Goal: Task Accomplishment & Management: Manage account settings

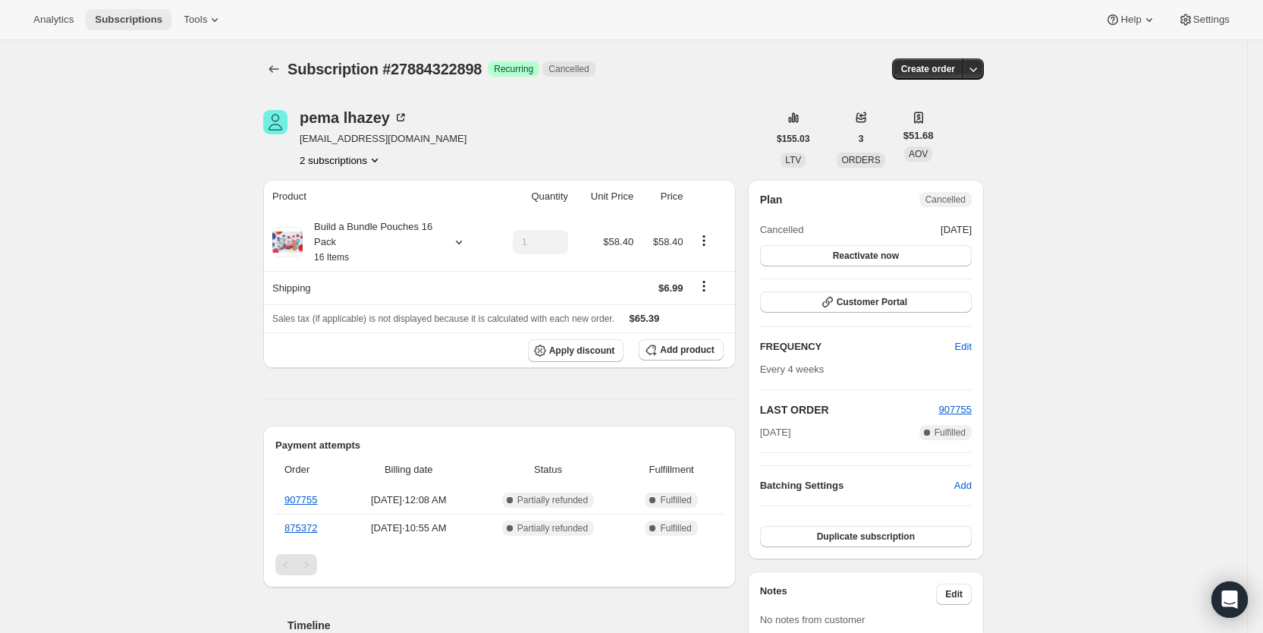
click at [130, 16] on span "Subscriptions" at bounding box center [129, 20] width 68 height 12
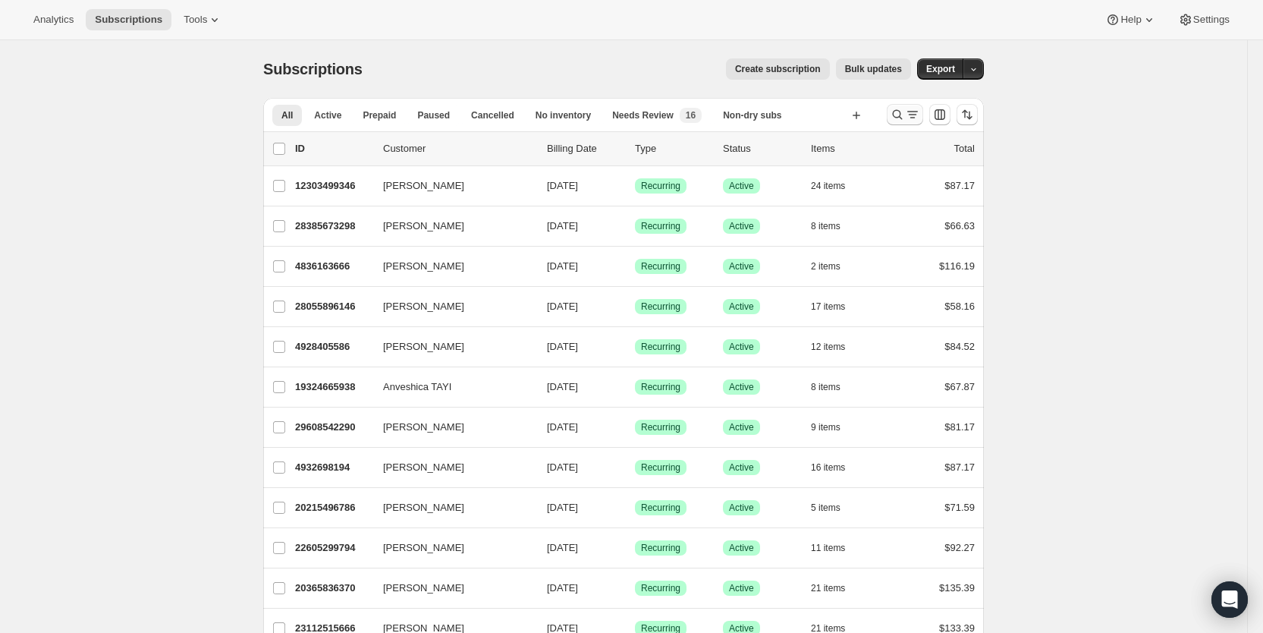
click at [905, 115] on icon "Search and filter results" at bounding box center [897, 114] width 15 height 15
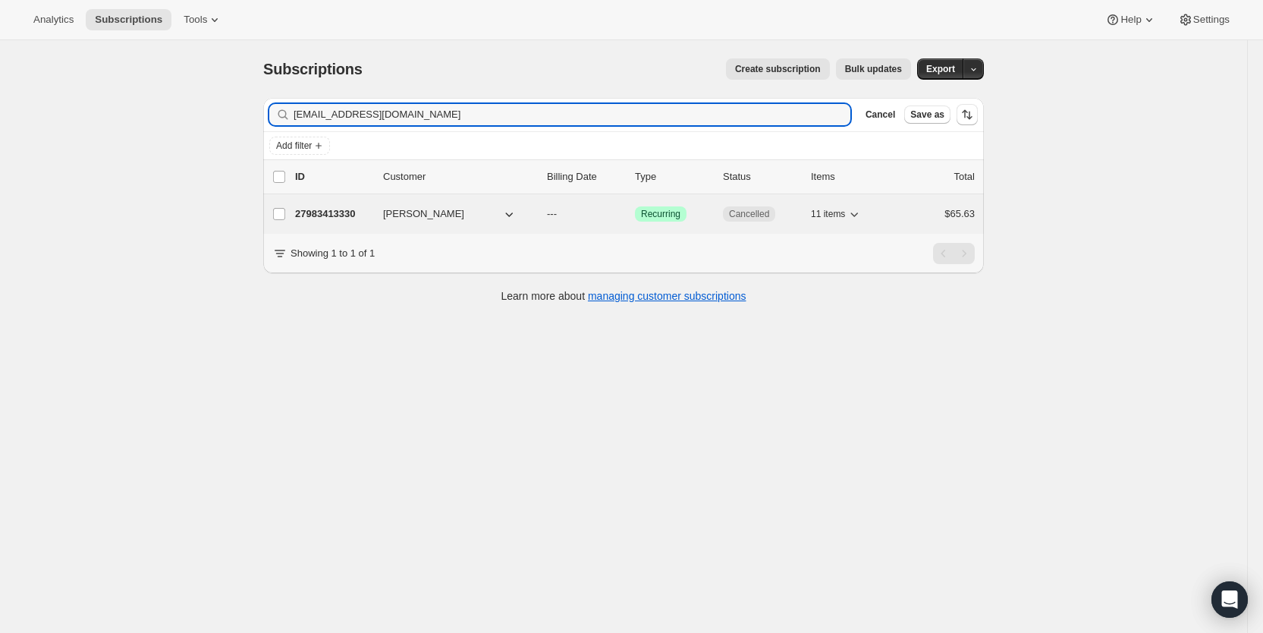
type input "[EMAIL_ADDRESS][DOMAIN_NAME]"
click at [569, 220] on p "---" at bounding box center [585, 213] width 76 height 15
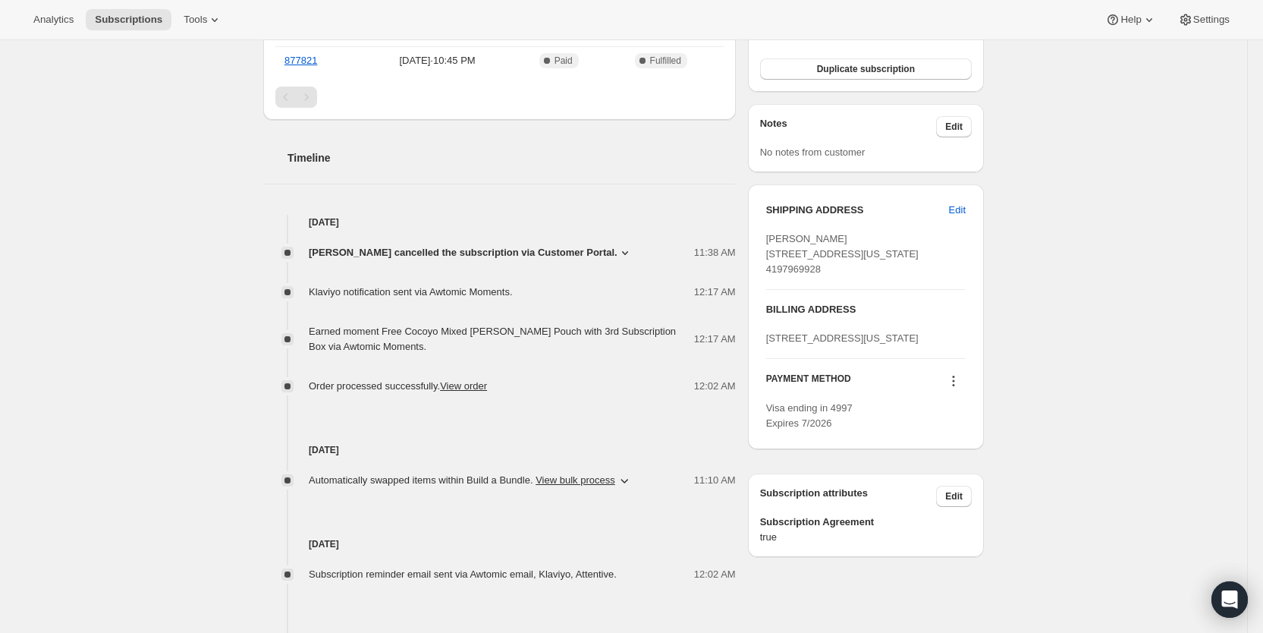
scroll to position [470, 0]
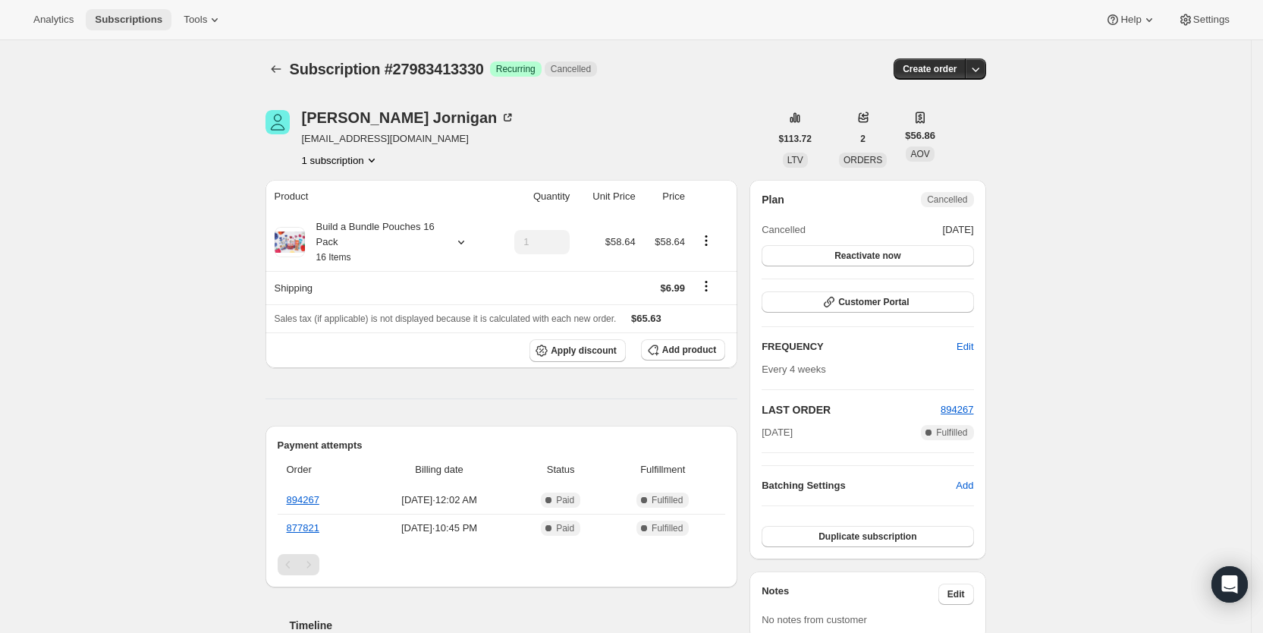
click at [130, 20] on span "Subscriptions" at bounding box center [129, 20] width 68 height 12
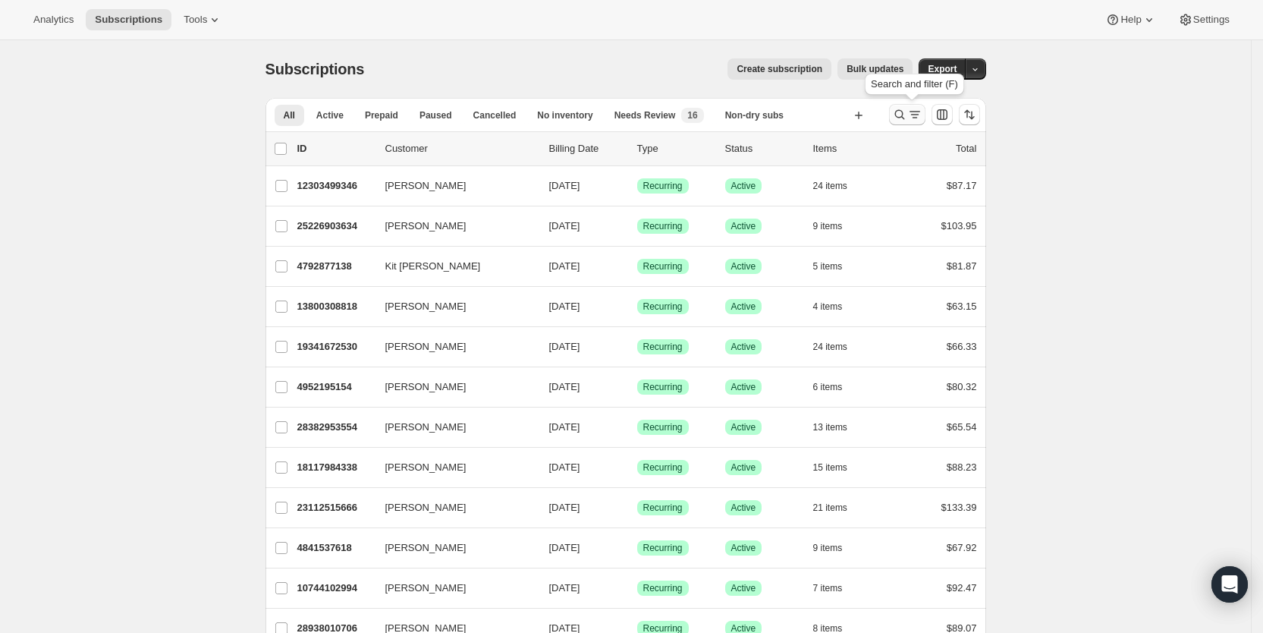
click at [907, 110] on icon "Search and filter results" at bounding box center [899, 114] width 15 height 15
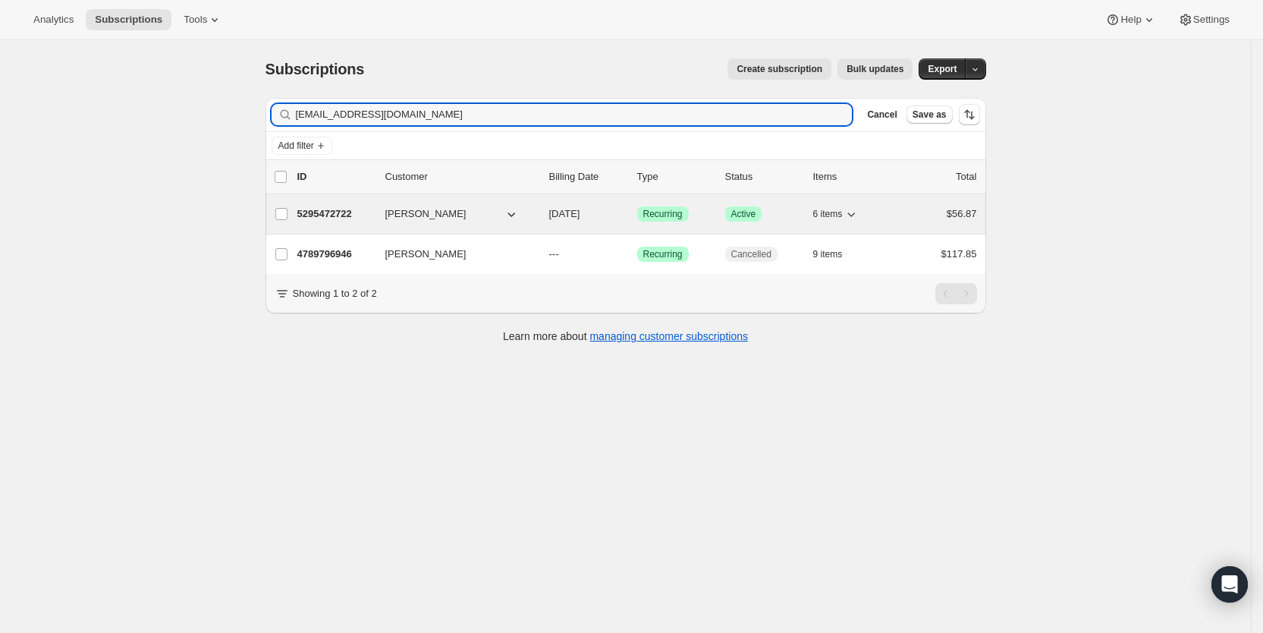
type input "[EMAIL_ADDRESS][DOMAIN_NAME]"
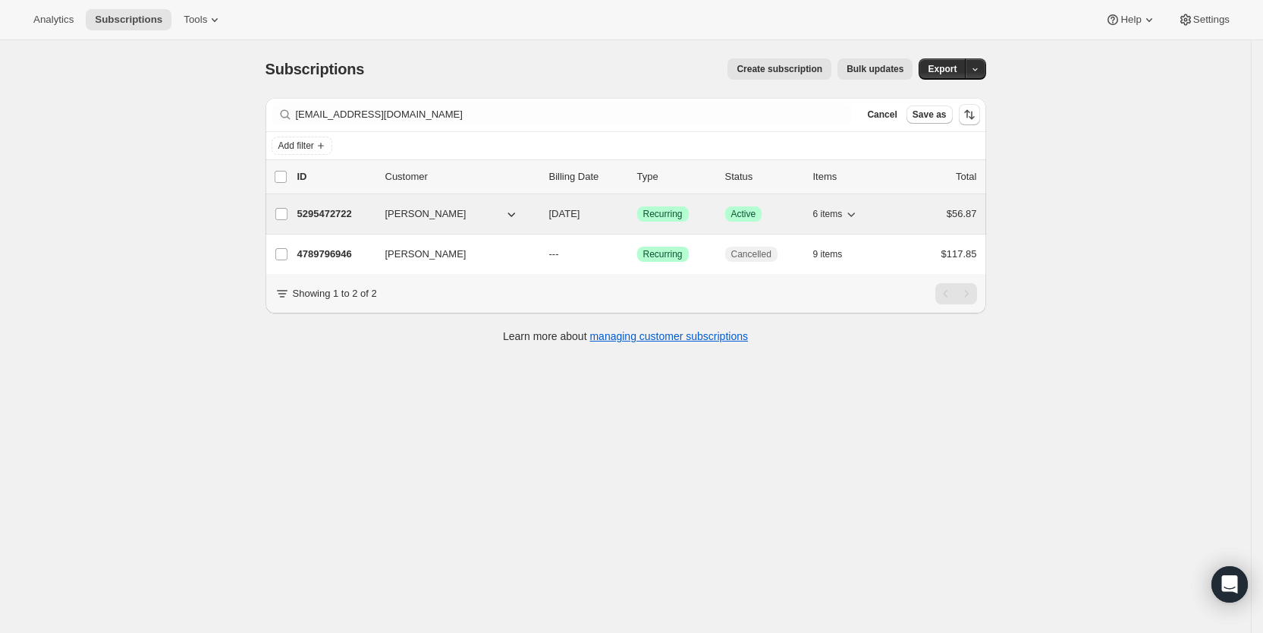
click at [580, 209] on span "[DATE]" at bounding box center [564, 213] width 31 height 11
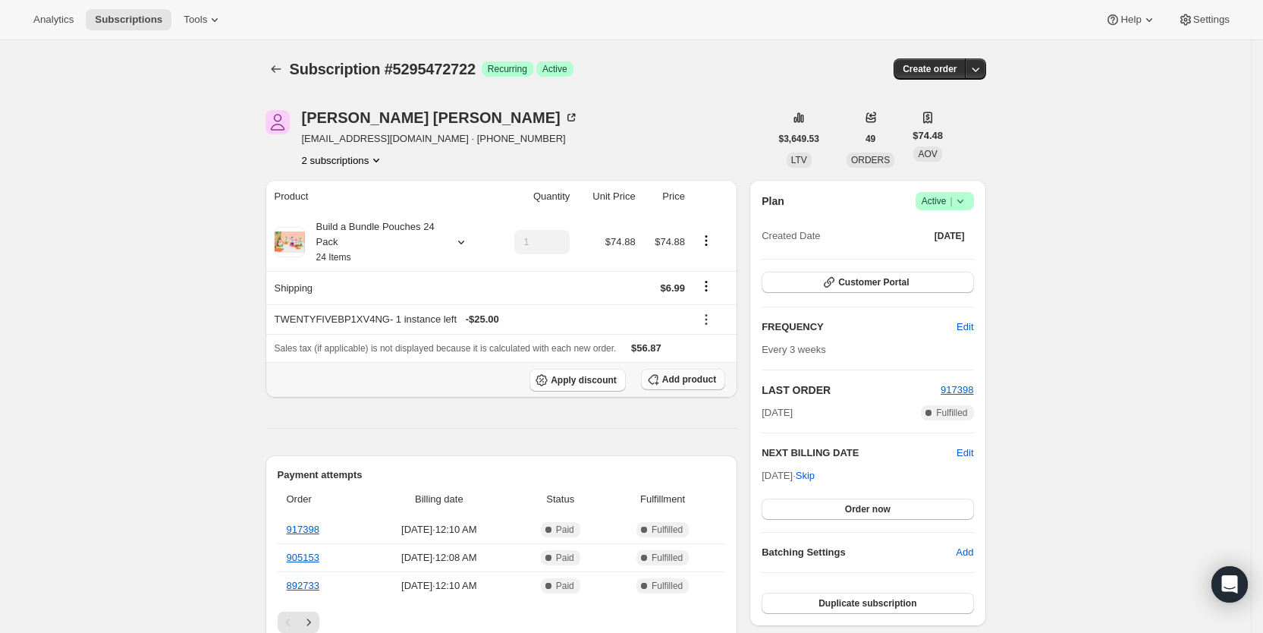
click at [690, 382] on span "Add product" at bounding box center [689, 379] width 54 height 12
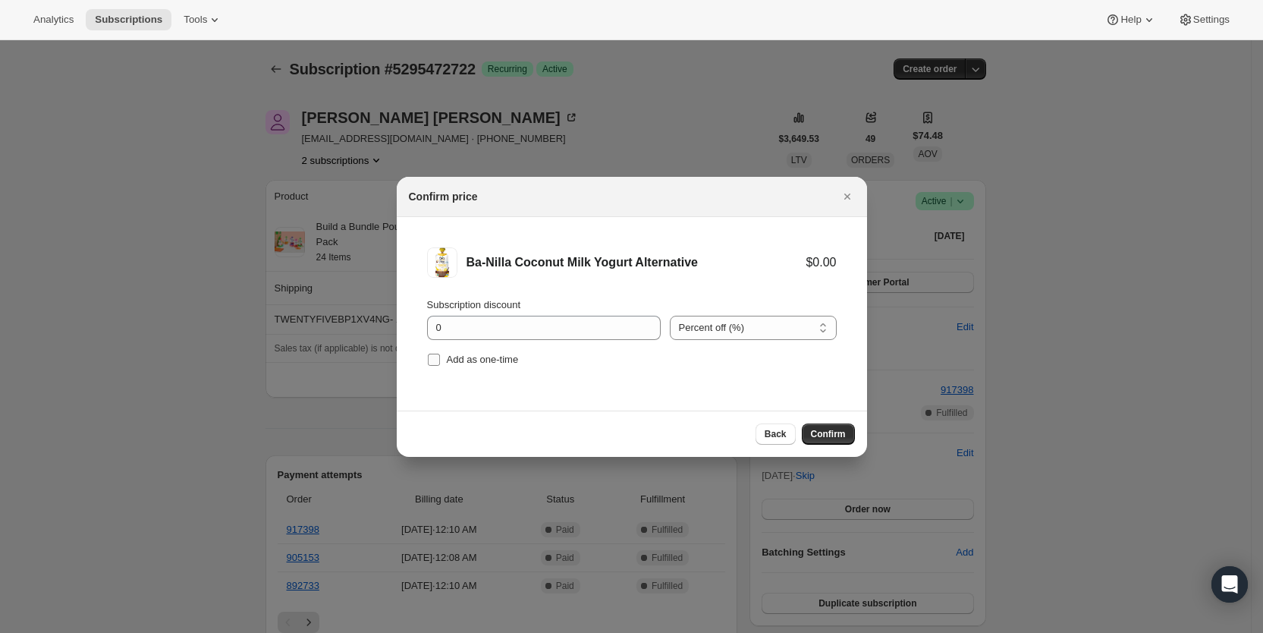
click at [434, 357] on input "Add as one-time" at bounding box center [434, 359] width 12 height 12
checkbox input "true"
click at [825, 432] on span "Confirm" at bounding box center [828, 434] width 35 height 12
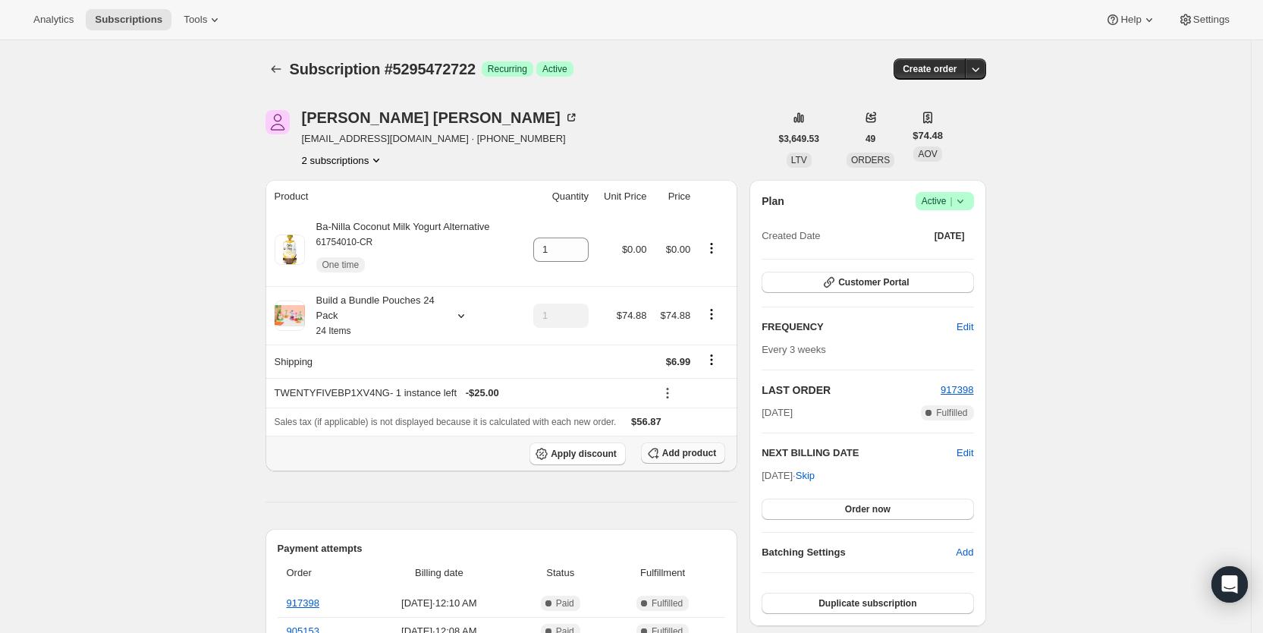
click at [680, 450] on span "Add product" at bounding box center [689, 453] width 54 height 12
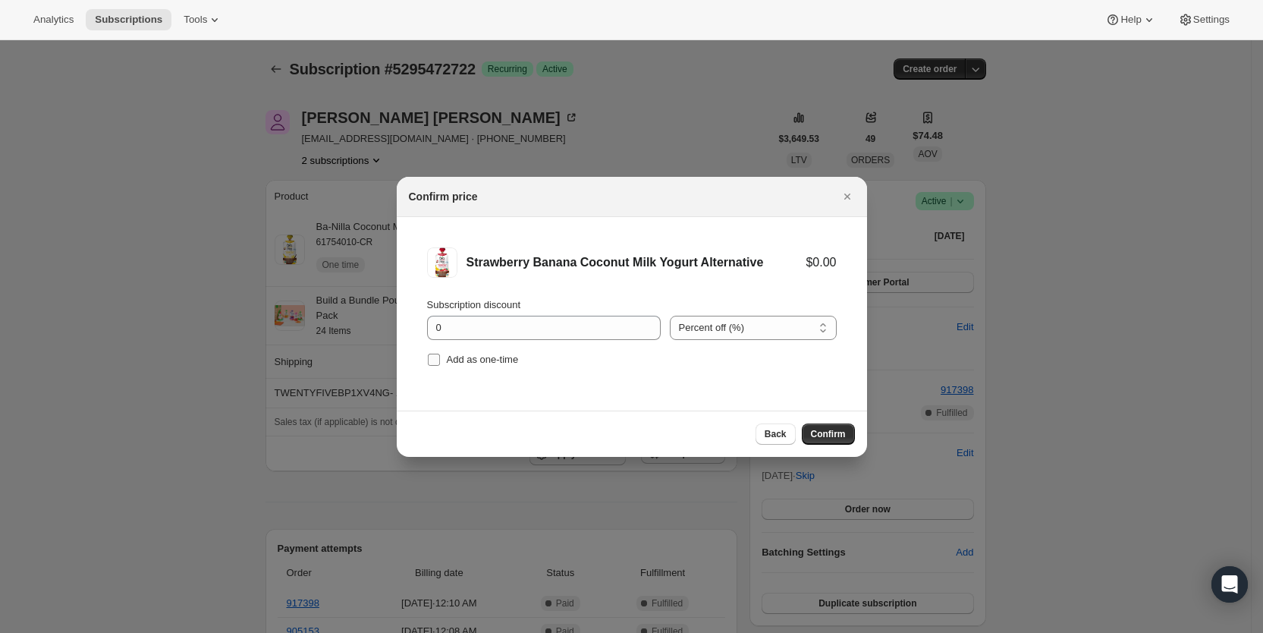
click at [439, 359] on input "Add as one-time" at bounding box center [434, 359] width 12 height 12
checkbox input "true"
click at [833, 431] on span "Confirm" at bounding box center [828, 434] width 35 height 12
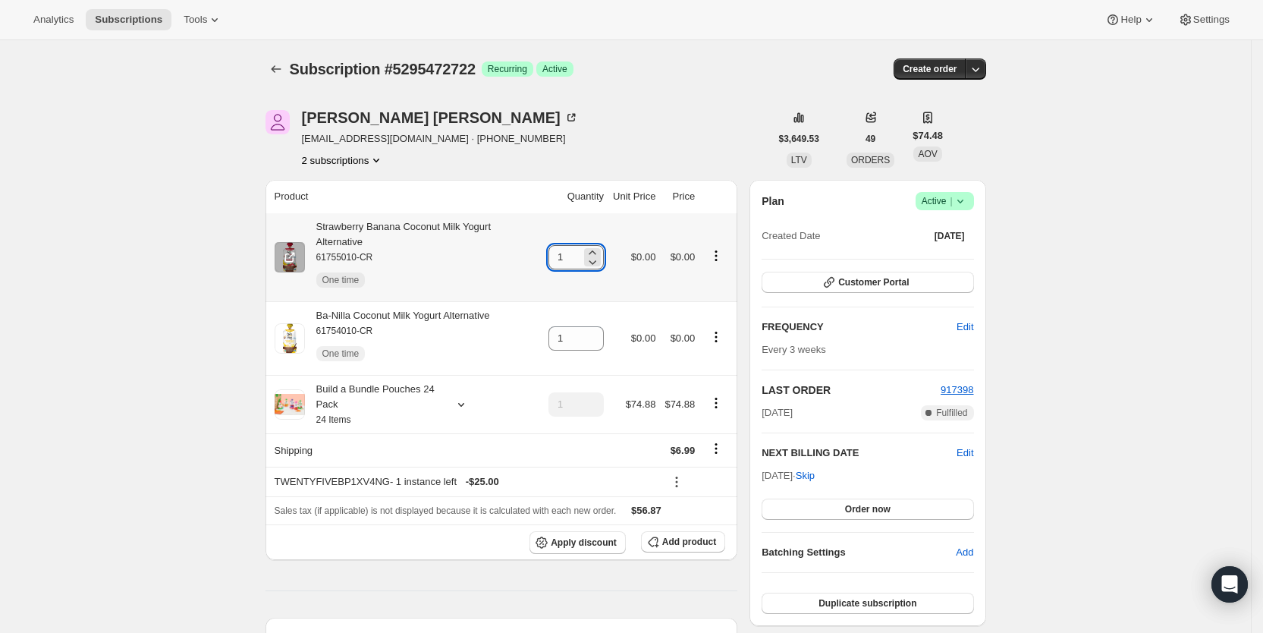
drag, startPoint x: 562, startPoint y: 251, endPoint x: 576, endPoint y: 251, distance: 13.7
click at [576, 251] on input "1" at bounding box center [564, 257] width 33 height 24
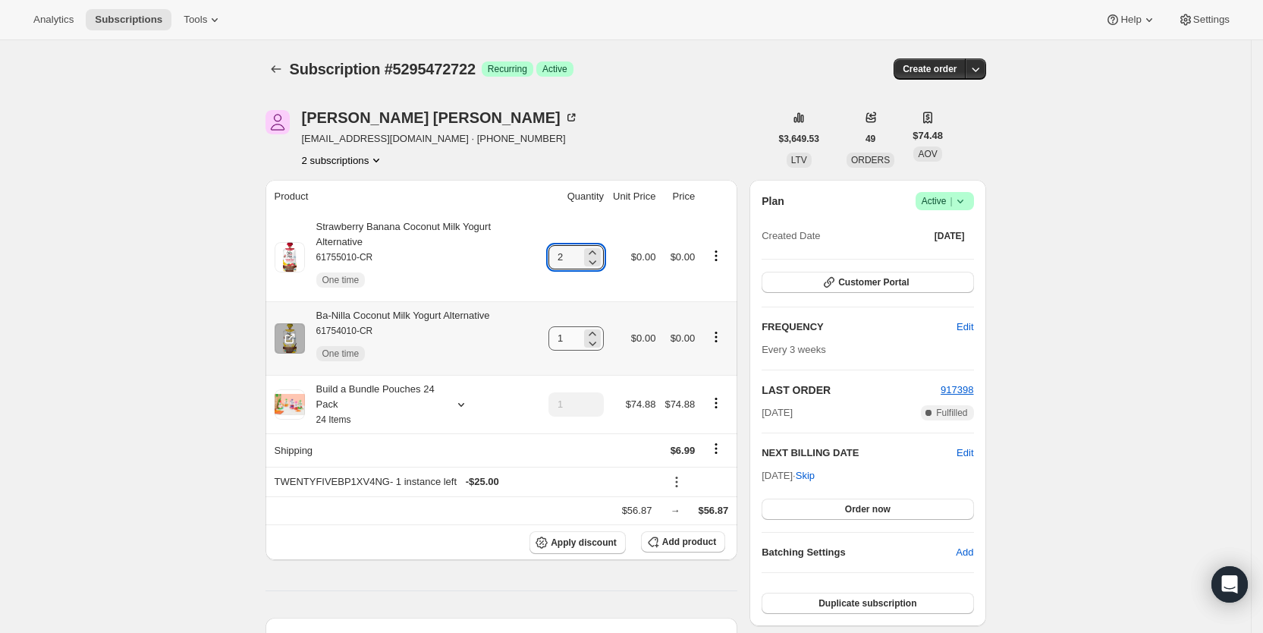
type input "2"
drag, startPoint x: 563, startPoint y: 326, endPoint x: 598, endPoint y: 328, distance: 35.0
click at [598, 328] on div "1" at bounding box center [575, 338] width 55 height 24
type input "2"
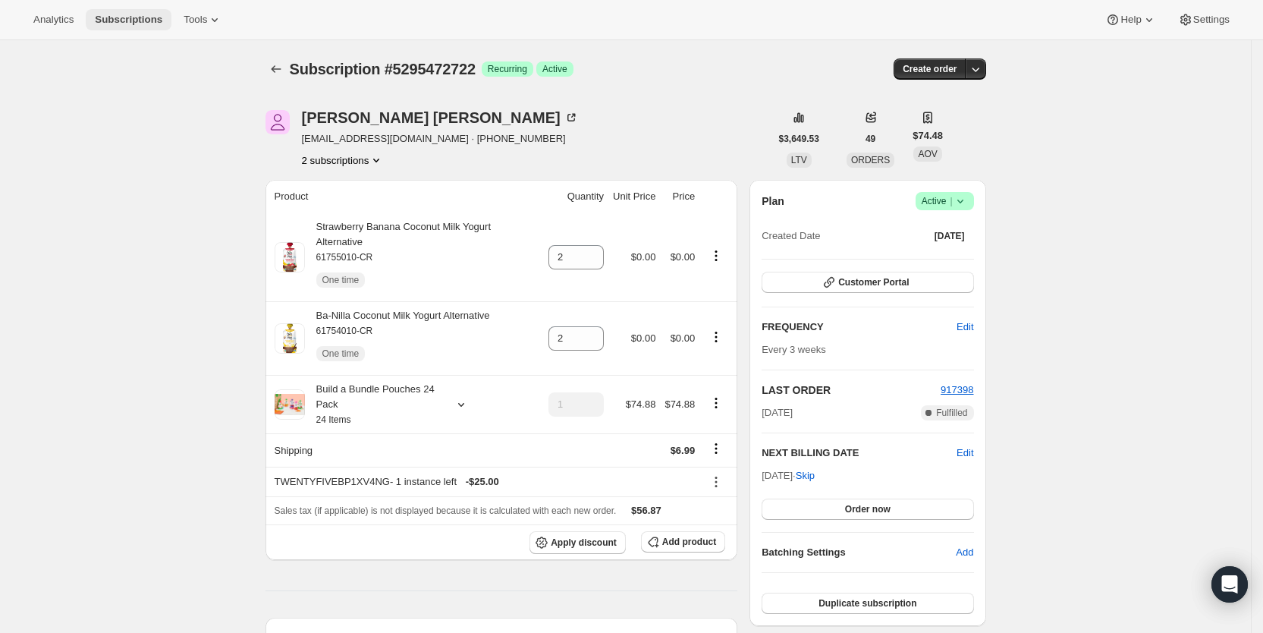
click at [139, 14] on span "Subscriptions" at bounding box center [129, 20] width 68 height 12
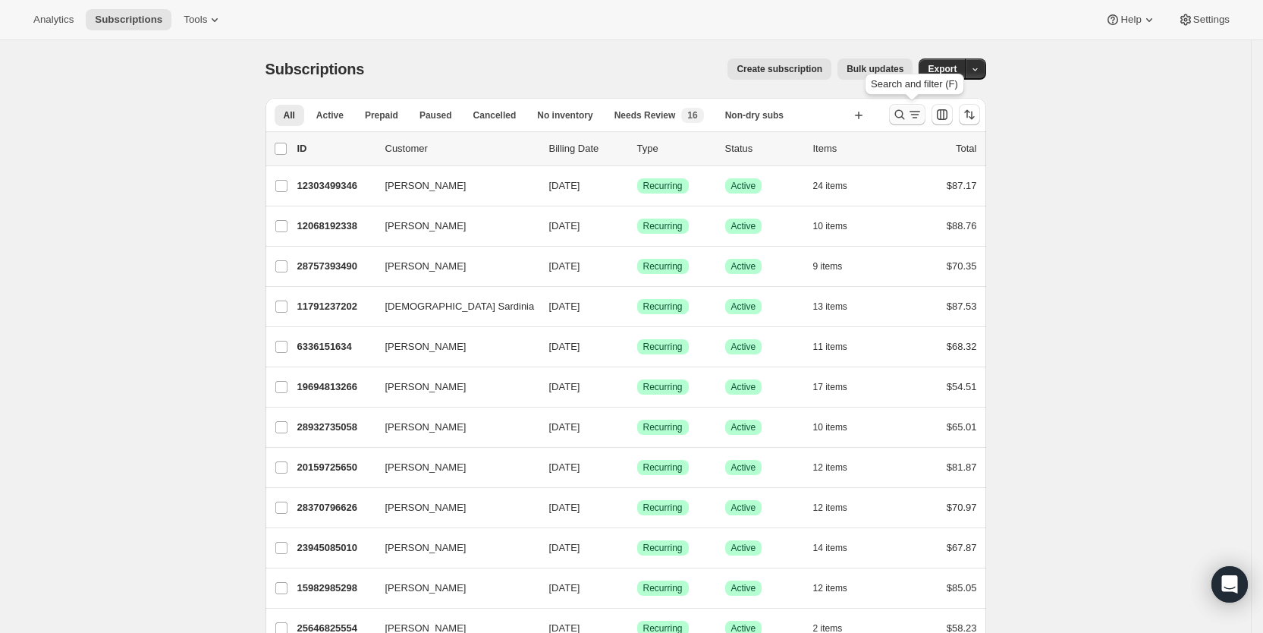
click at [919, 115] on icon "Search and filter results" at bounding box center [914, 115] width 8 height 2
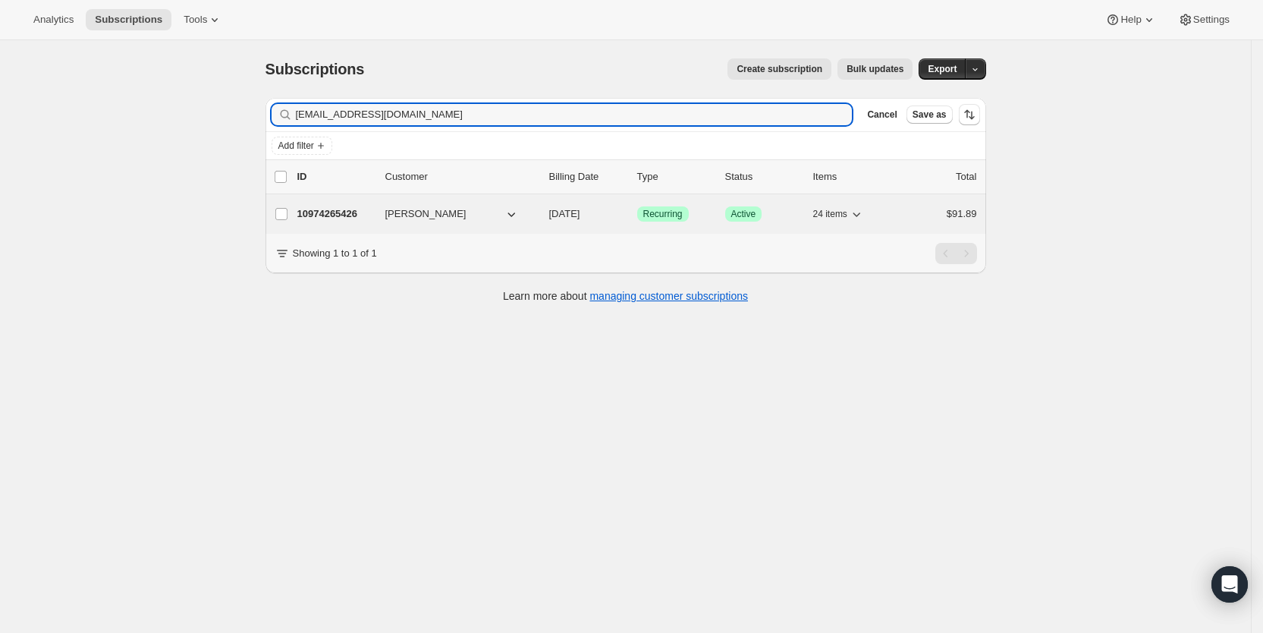
type input "[EMAIL_ADDRESS][DOMAIN_NAME]"
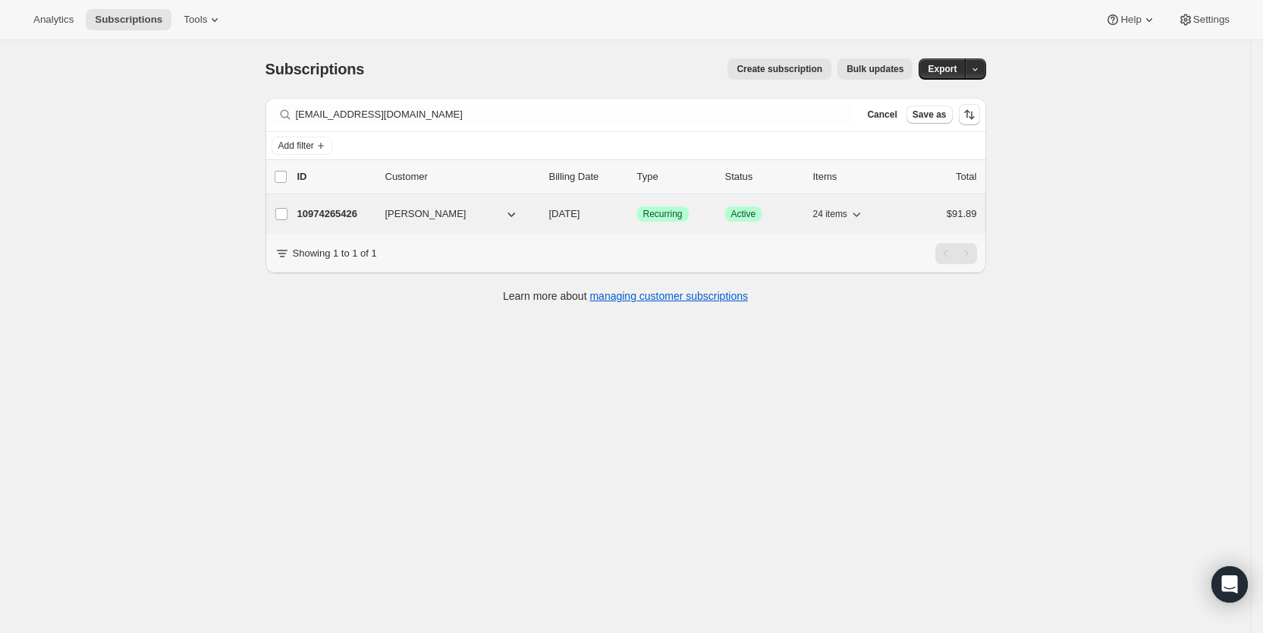
click at [577, 212] on span "[DATE]" at bounding box center [564, 213] width 31 height 11
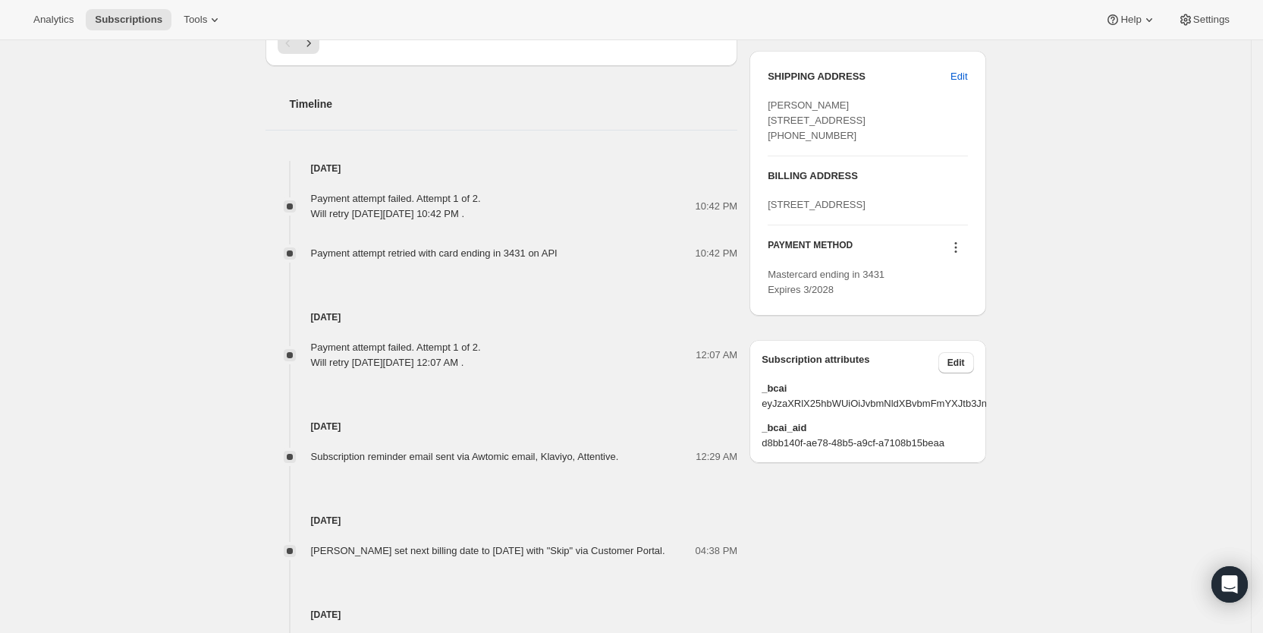
scroll to position [806, 0]
click at [963, 253] on icon at bounding box center [955, 244] width 15 height 15
click at [963, 350] on span "Send link to update card" at bounding box center [961, 349] width 106 height 11
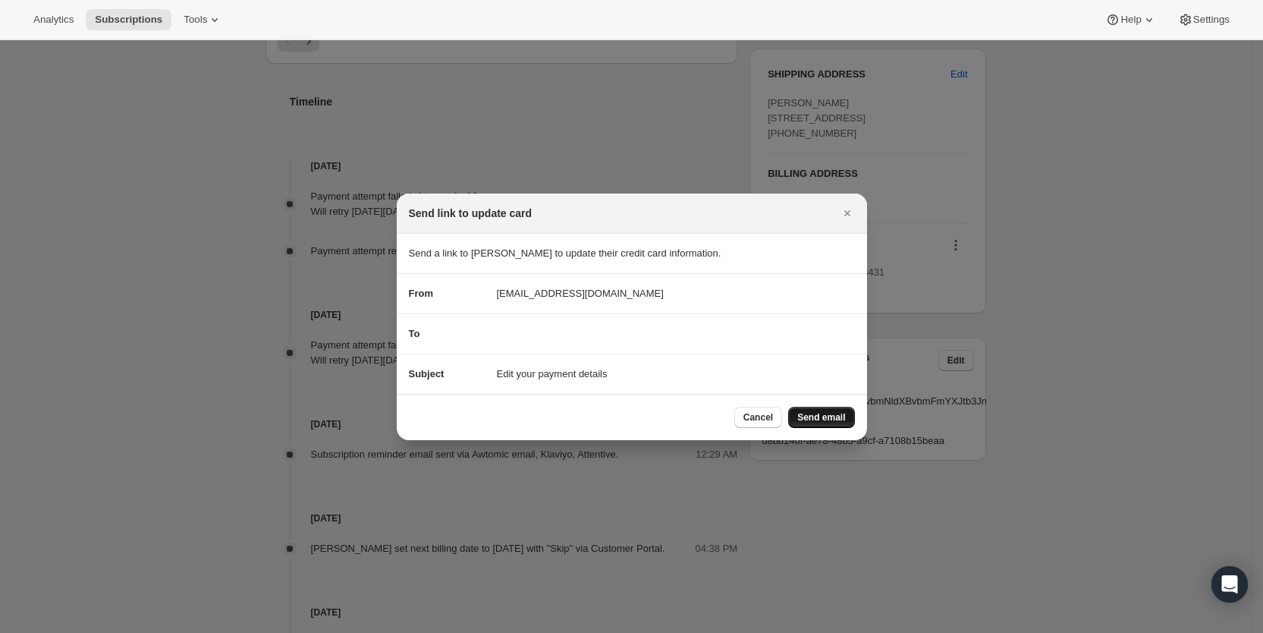
click at [820, 415] on span "Send email" at bounding box center [821, 417] width 48 height 12
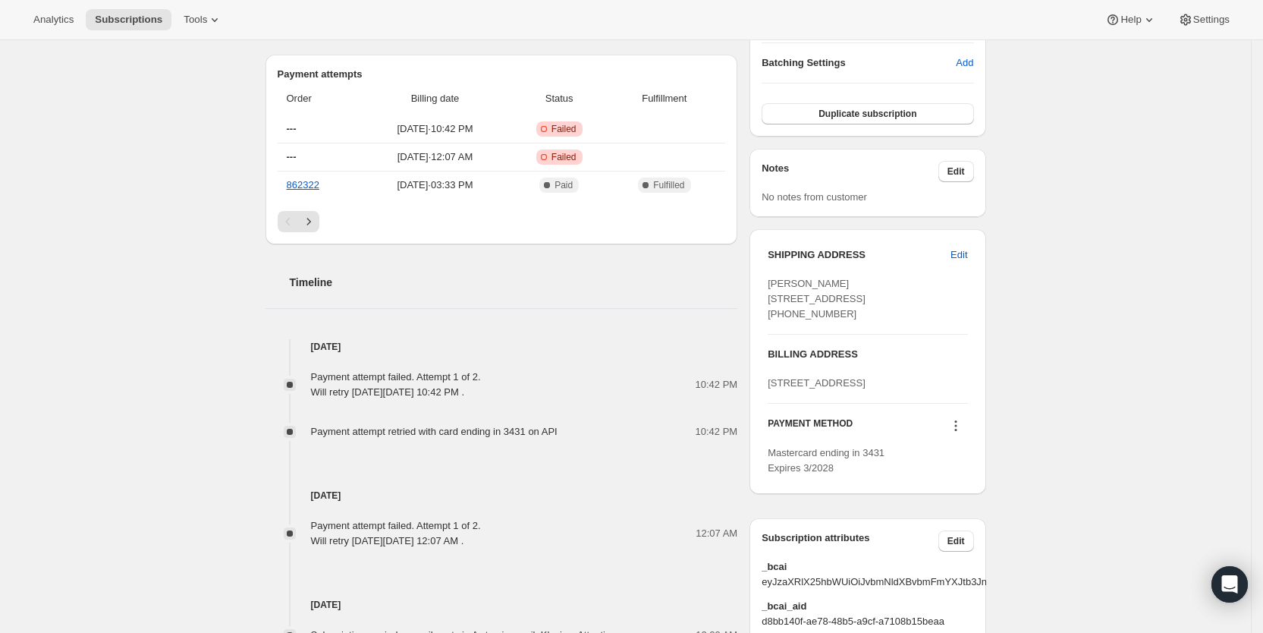
scroll to position [680, 0]
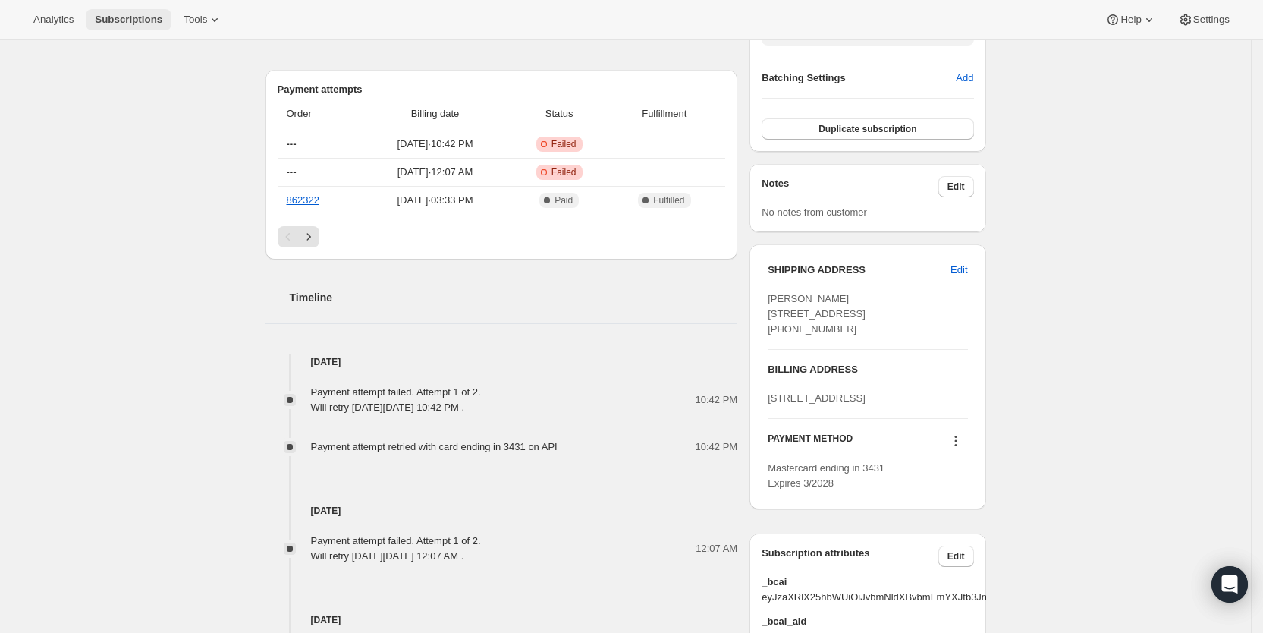
click at [117, 17] on span "Subscriptions" at bounding box center [129, 20] width 68 height 12
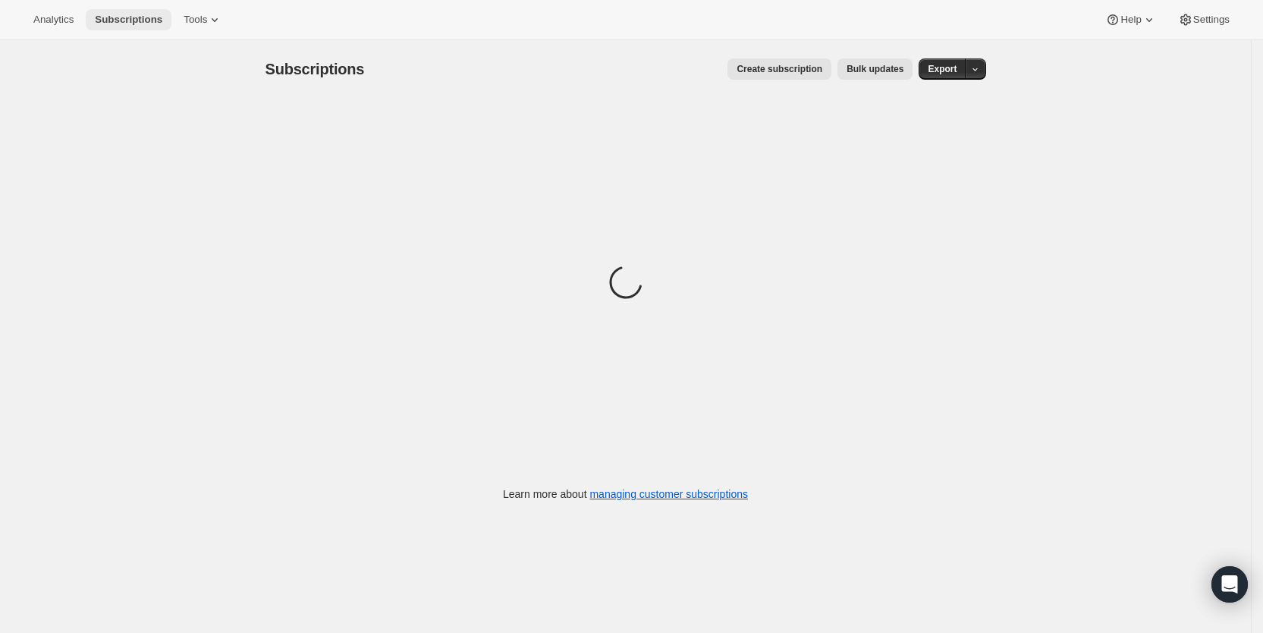
click at [144, 24] on span "Subscriptions" at bounding box center [129, 20] width 68 height 12
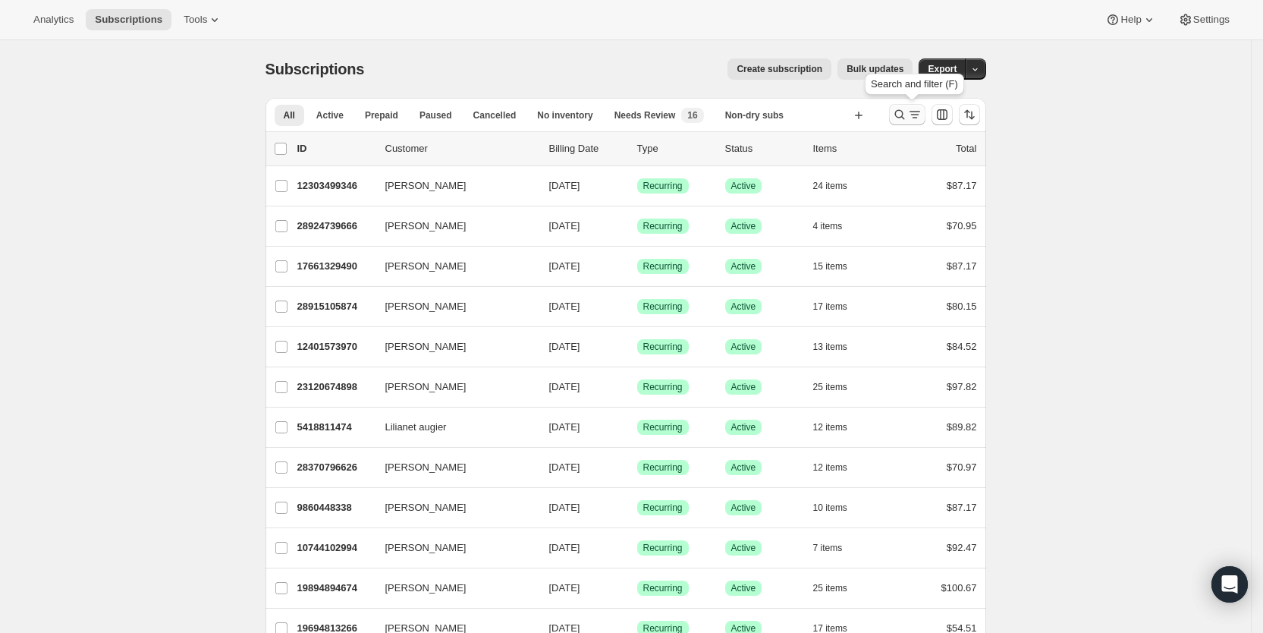
click at [917, 118] on icon "Search and filter results" at bounding box center [914, 114] width 15 height 15
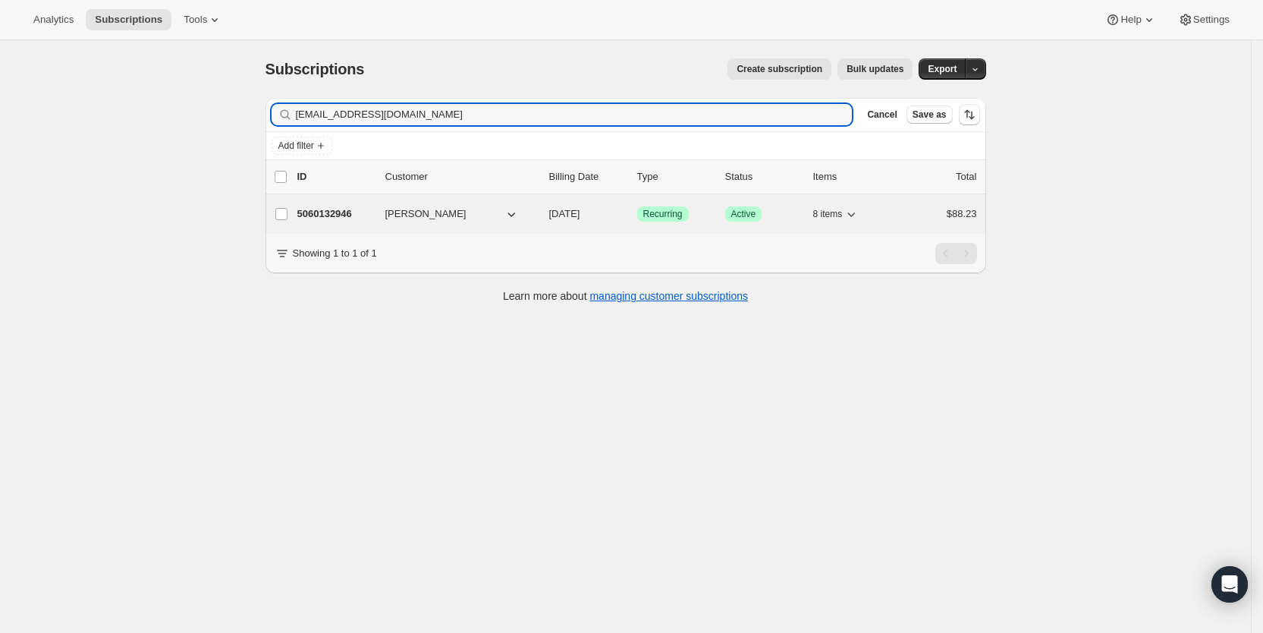
type input "[EMAIL_ADDRESS][DOMAIN_NAME]"
click at [573, 212] on span "[DATE]" at bounding box center [564, 213] width 31 height 11
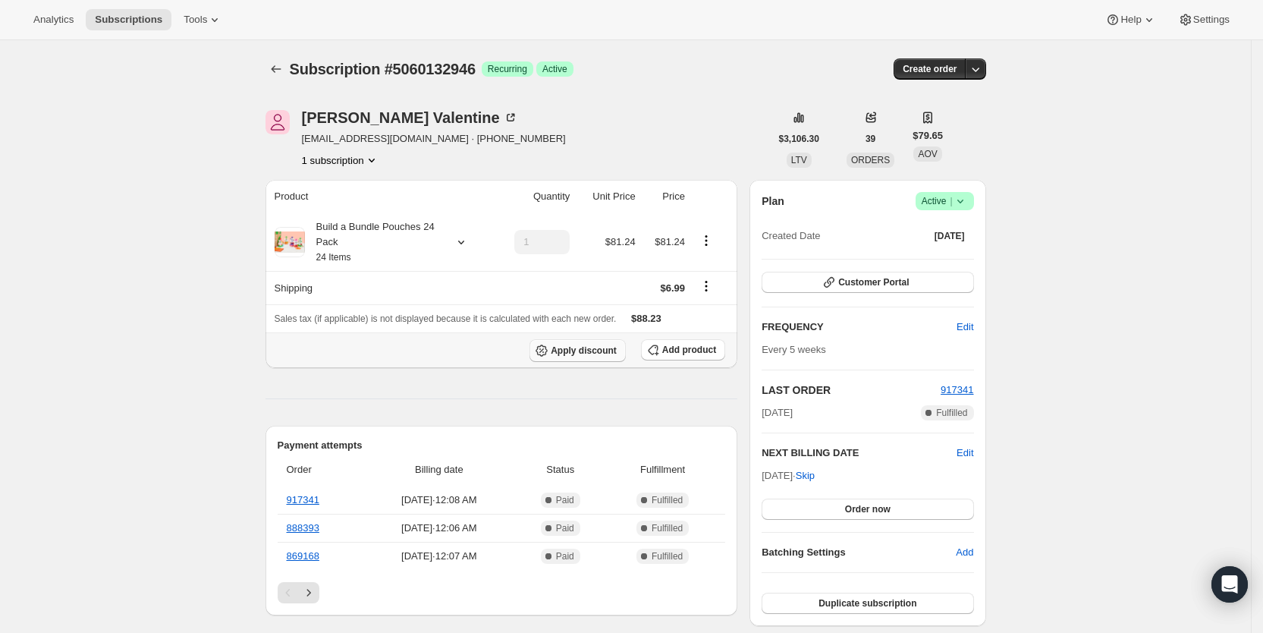
click at [591, 343] on button "Apply discount" at bounding box center [577, 350] width 96 height 23
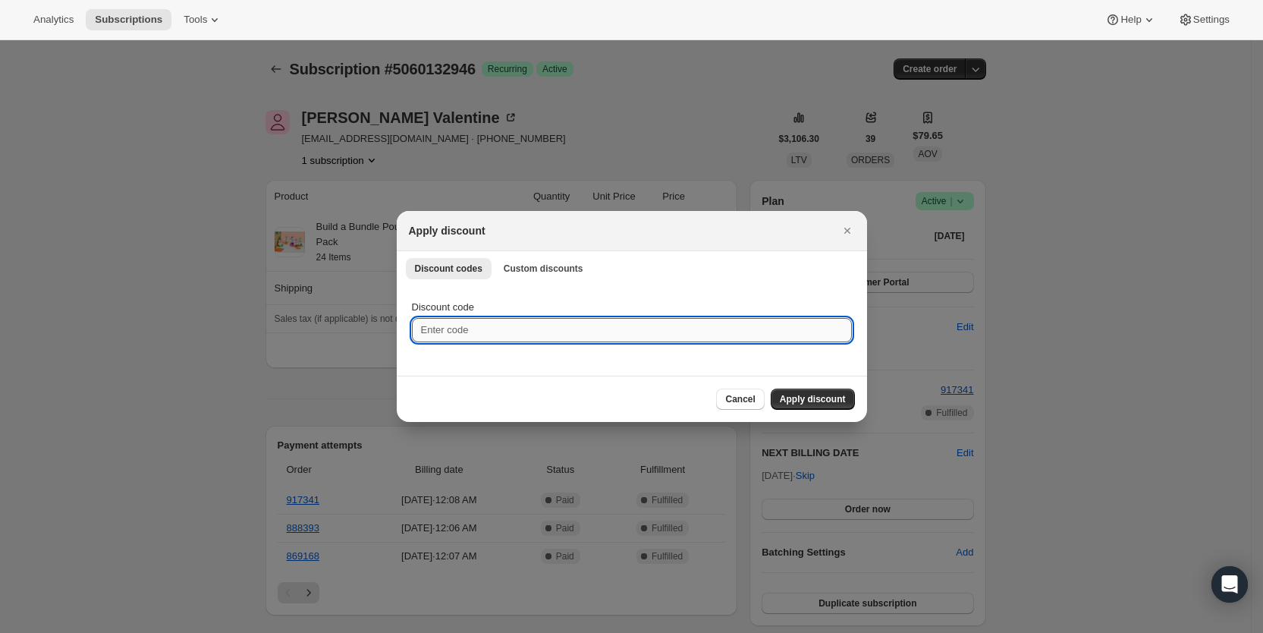
click at [429, 326] on input "Discount code" at bounding box center [632, 330] width 440 height 24
type input "cr_20"
click at [802, 397] on span "Apply discount" at bounding box center [813, 399] width 66 height 12
